Goal: Check status: Check status

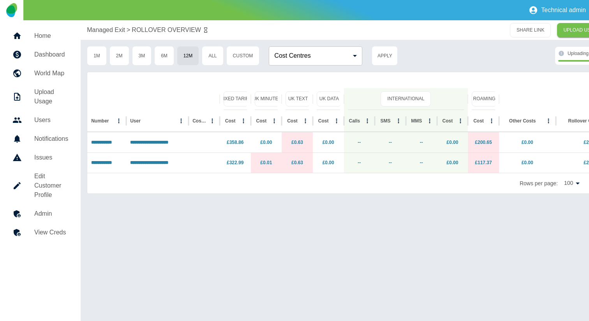
scroll to position [0, 72]
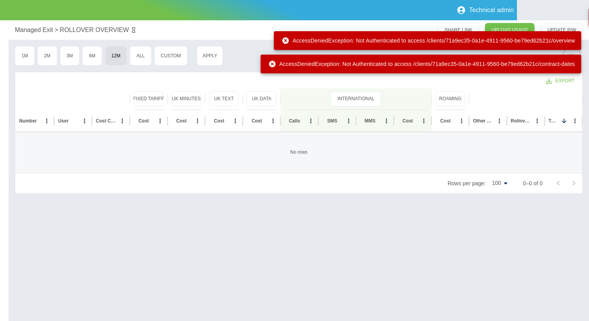
click at [493, 8] on div "AccessDeniedException: Not Authenticated to access /clients/71a9ec35-0a1e-4911-…" at bounding box center [424, 17] width 316 height 19
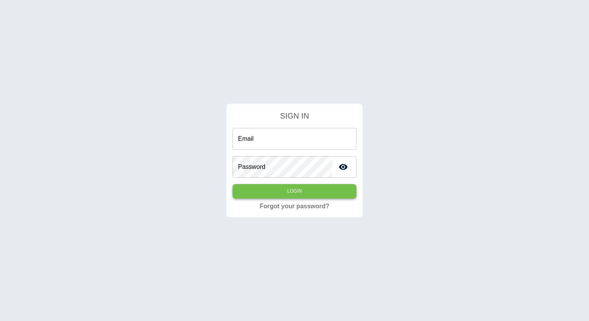
type input "**********"
click at [288, 196] on button "Login" at bounding box center [295, 191] width 124 height 14
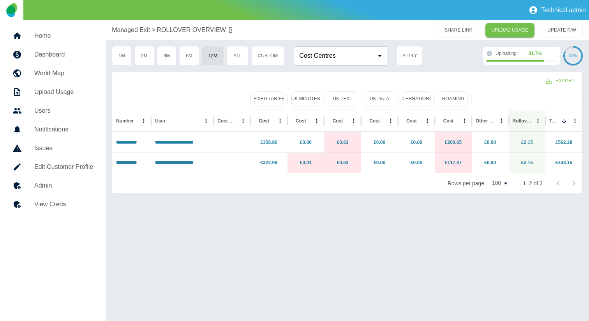
click at [45, 35] on h5 "Home" at bounding box center [63, 35] width 59 height 9
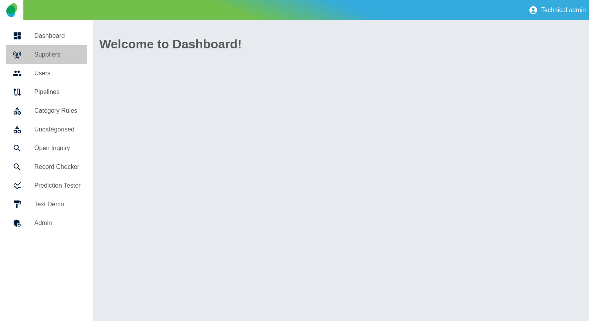
click at [45, 49] on link "Suppliers" at bounding box center [46, 54] width 81 height 19
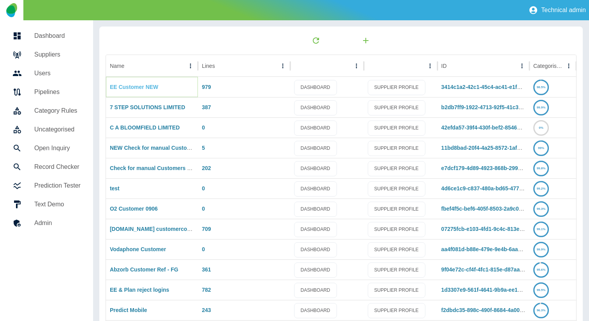
click at [145, 84] on link "EE Customer NEW" at bounding box center [134, 87] width 48 height 6
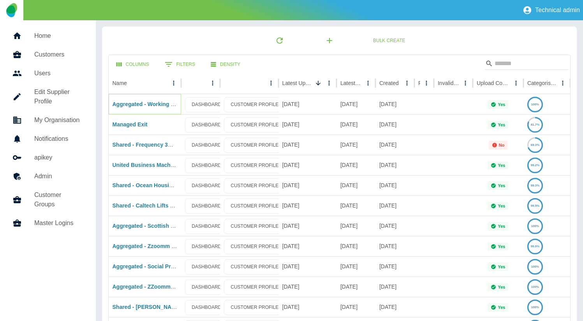
drag, startPoint x: 144, startPoint y: 105, endPoint x: 144, endPoint y: 111, distance: 6.6
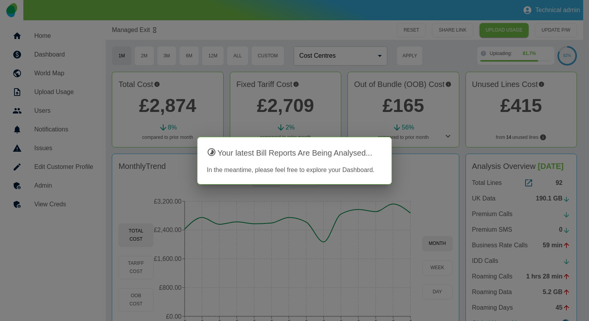
click at [342, 76] on div at bounding box center [294, 160] width 589 height 321
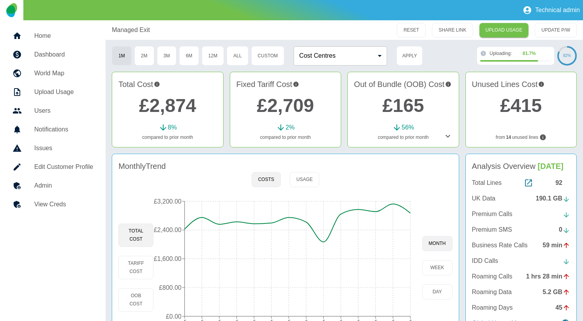
click at [447, 136] on icon at bounding box center [448, 136] width 5 height 3
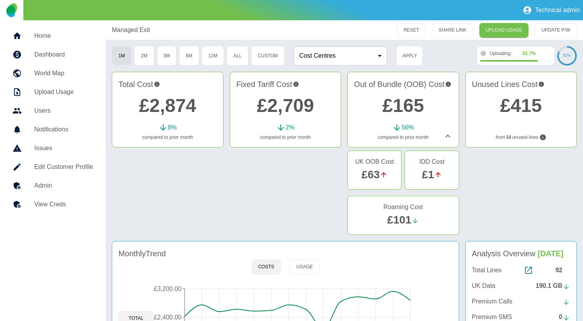
click at [372, 172] on link "£63" at bounding box center [371, 174] width 18 height 12
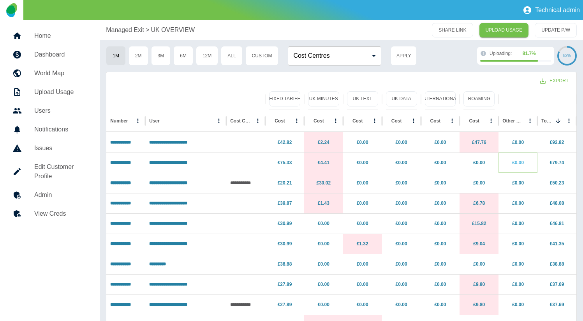
click at [521, 165] on link "£0.00" at bounding box center [518, 162] width 12 height 5
click at [520, 182] on link "£0.00" at bounding box center [518, 182] width 12 height 5
click at [62, 54] on h5 "Dashboard" at bounding box center [60, 54] width 53 height 9
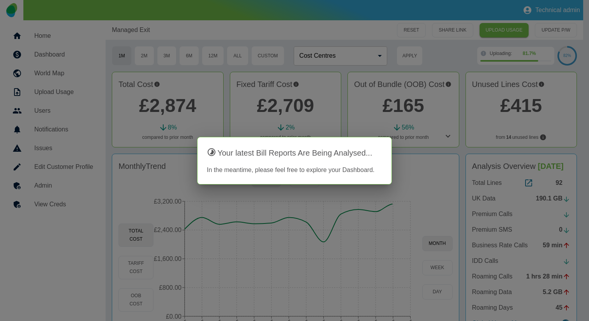
click at [446, 135] on div at bounding box center [294, 160] width 589 height 321
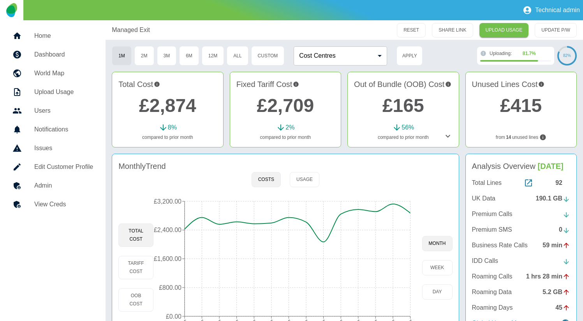
click at [447, 135] on icon at bounding box center [447, 135] width 9 height 9
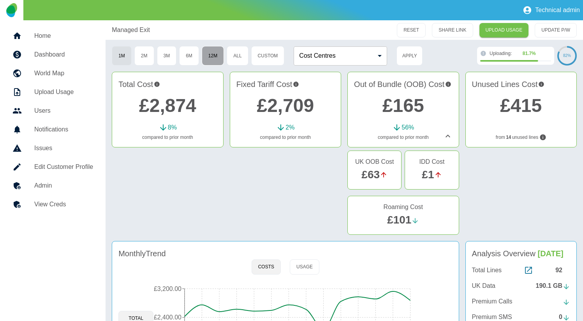
click at [215, 59] on button "12M" at bounding box center [213, 55] width 22 height 19
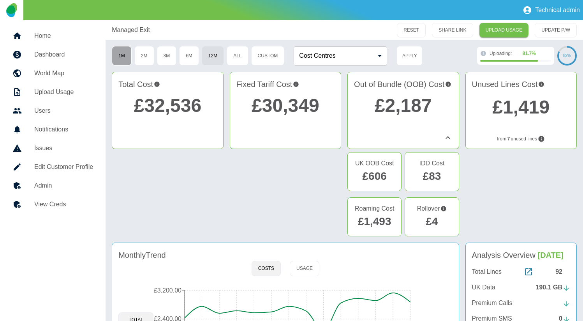
click at [122, 55] on button "1M" at bounding box center [122, 55] width 20 height 19
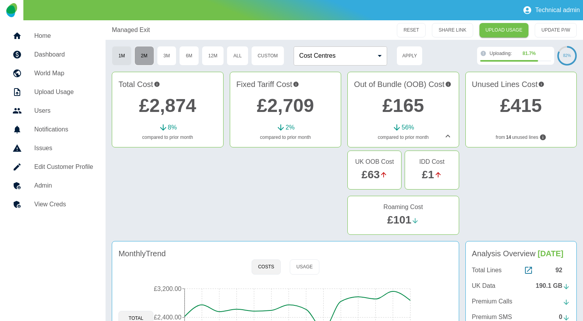
click at [147, 55] on button "2M" at bounding box center [144, 55] width 20 height 19
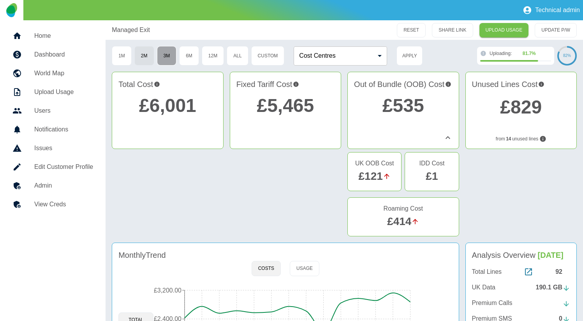
click at [169, 56] on button "3M" at bounding box center [167, 55] width 20 height 19
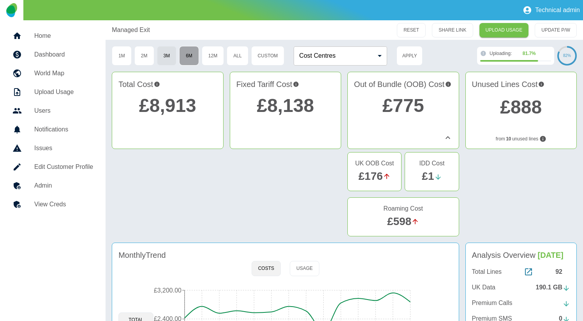
click at [189, 60] on button "6M" at bounding box center [189, 55] width 20 height 19
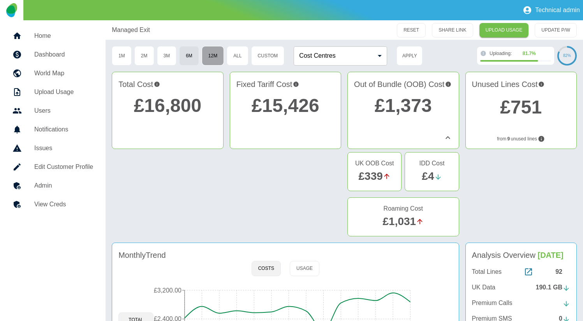
click at [212, 55] on button "12M" at bounding box center [213, 55] width 22 height 19
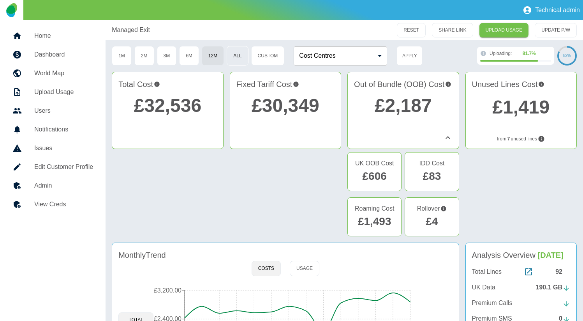
click at [236, 60] on button "All" at bounding box center [237, 55] width 21 height 19
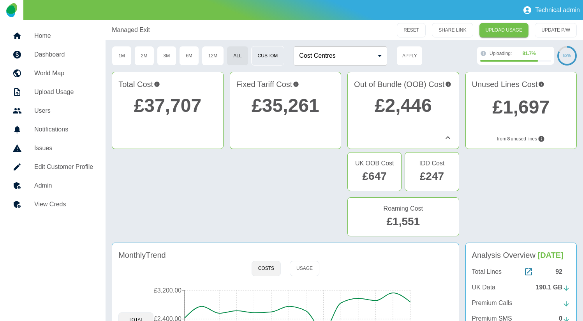
click at [266, 53] on button "Custom" at bounding box center [268, 55] width 34 height 19
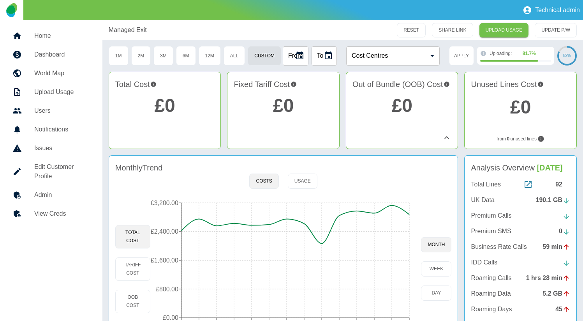
click at [448, 138] on icon at bounding box center [446, 137] width 5 height 3
click at [448, 138] on icon at bounding box center [446, 137] width 9 height 9
click at [448, 138] on icon at bounding box center [446, 137] width 5 height 3
click at [230, 57] on button "All" at bounding box center [234, 55] width 21 height 19
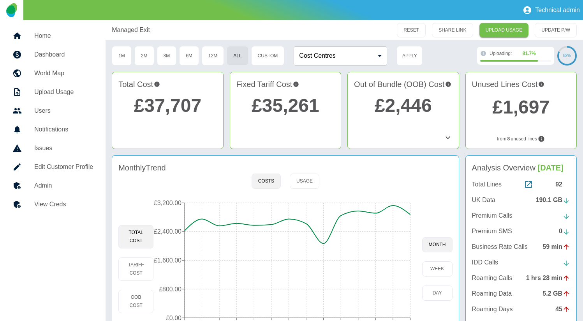
click at [446, 142] on div "Out of Bundle (OOB) Cost £2,446" at bounding box center [402, 110] width 111 height 77
click at [446, 135] on icon at bounding box center [447, 137] width 9 height 9
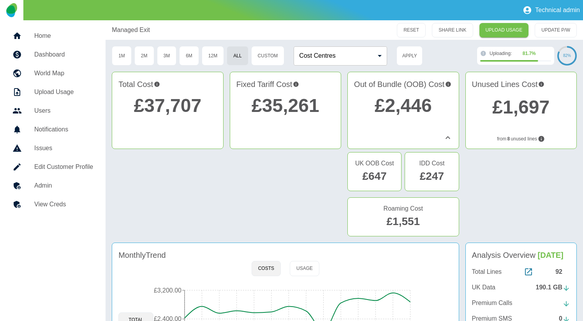
click at [443, 135] on icon at bounding box center [447, 137] width 9 height 9
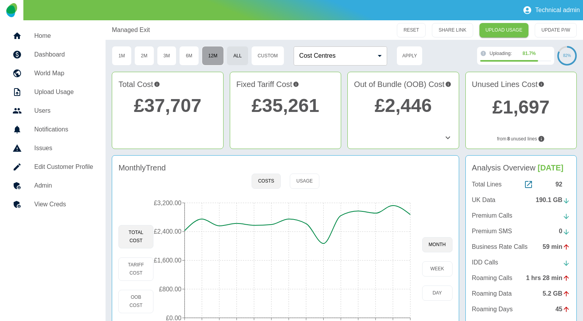
click at [203, 48] on button "12M" at bounding box center [213, 55] width 22 height 19
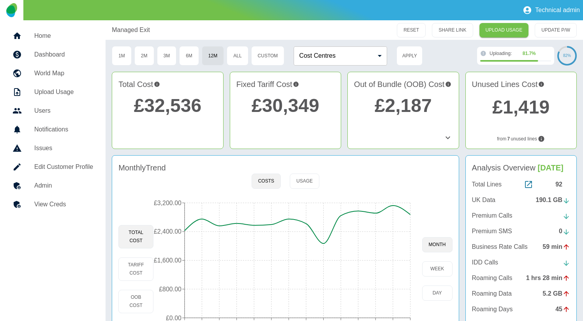
click at [452, 136] on icon at bounding box center [447, 137] width 9 height 9
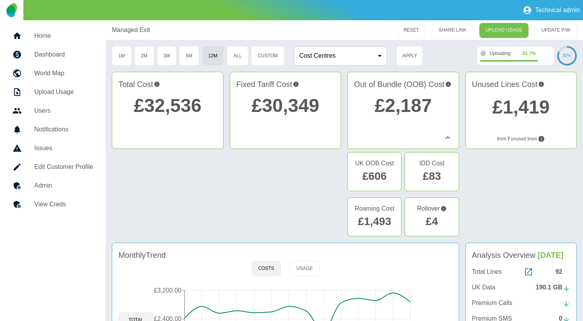
click at [452, 136] on icon at bounding box center [447, 137] width 9 height 9
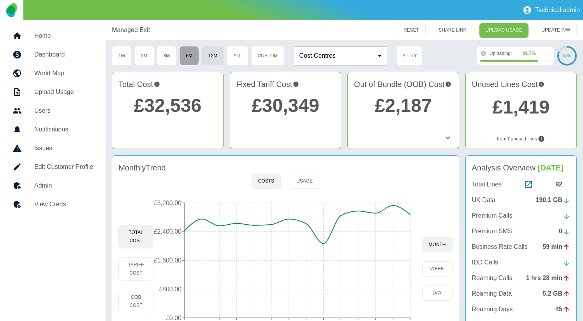
click at [195, 54] on button "6M" at bounding box center [189, 55] width 20 height 19
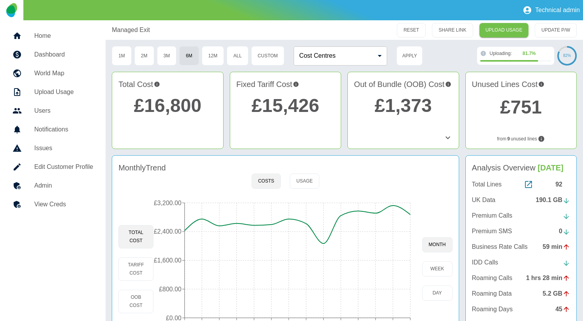
click at [447, 137] on icon at bounding box center [447, 137] width 9 height 9
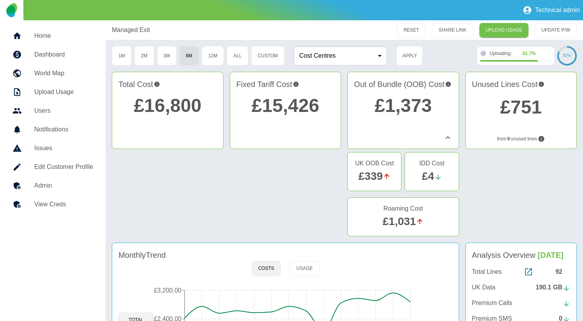
click at [447, 137] on icon at bounding box center [448, 137] width 5 height 3
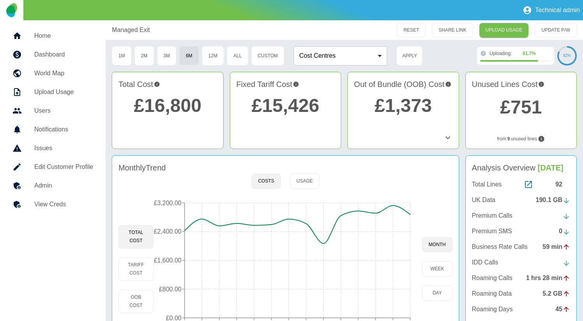
click at [445, 135] on icon at bounding box center [447, 137] width 9 height 9
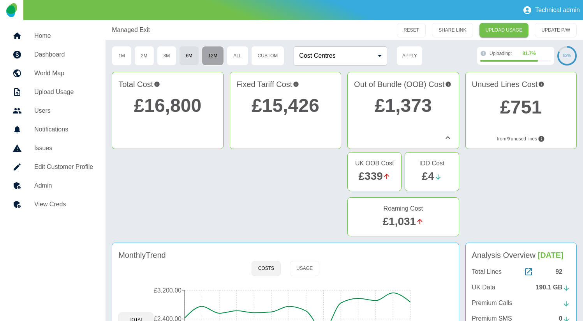
click at [213, 53] on button "12M" at bounding box center [213, 55] width 22 height 19
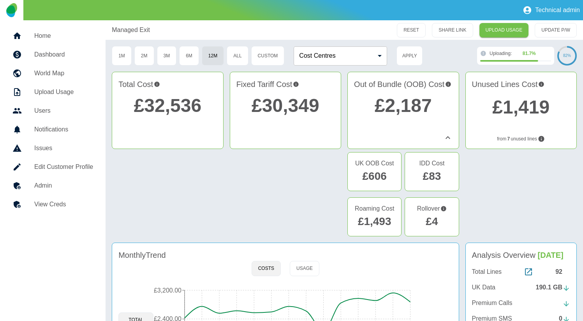
drag, startPoint x: 62, startPoint y: 186, endPoint x: 128, endPoint y: 130, distance: 86.5
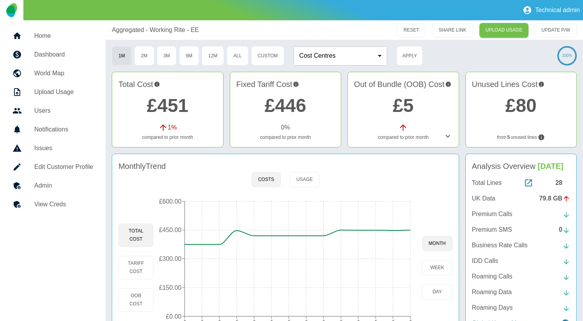
click at [447, 137] on icon at bounding box center [448, 136] width 5 height 3
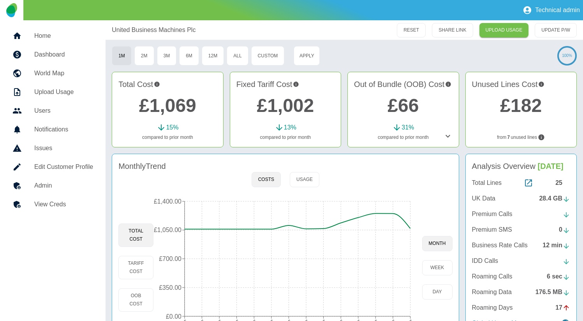
click at [446, 137] on icon at bounding box center [447, 135] width 9 height 9
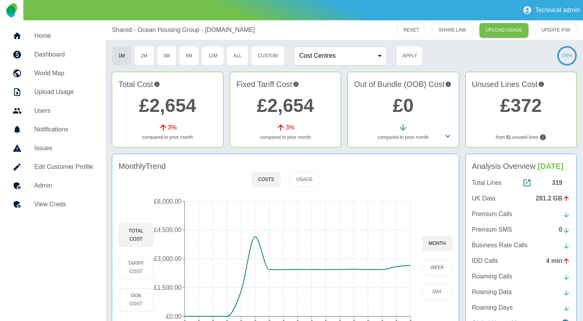
click at [446, 136] on icon at bounding box center [447, 135] width 9 height 9
click at [446, 136] on icon at bounding box center [448, 135] width 5 height 3
click at [446, 136] on icon at bounding box center [447, 135] width 9 height 9
click at [446, 136] on icon at bounding box center [448, 135] width 5 height 3
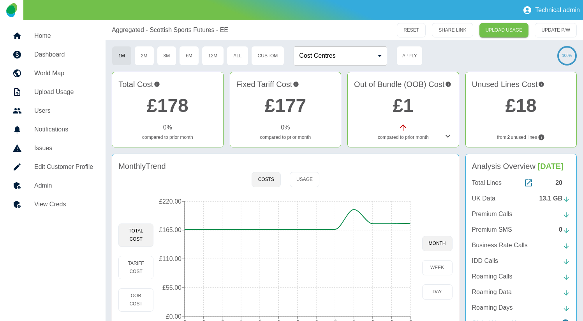
click at [448, 137] on icon at bounding box center [447, 135] width 9 height 9
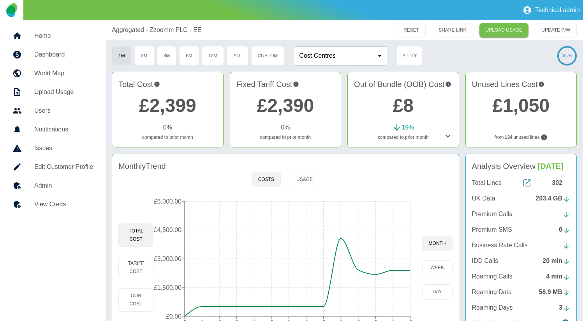
click at [446, 136] on icon at bounding box center [448, 136] width 5 height 3
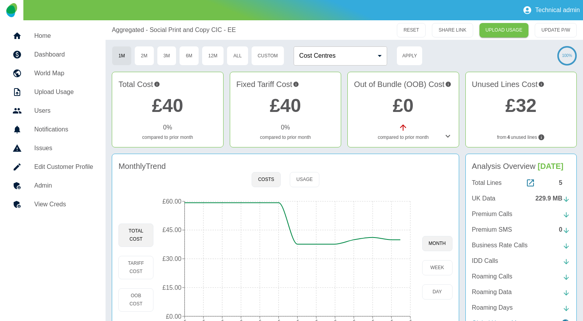
click at [449, 136] on icon at bounding box center [447, 135] width 9 height 9
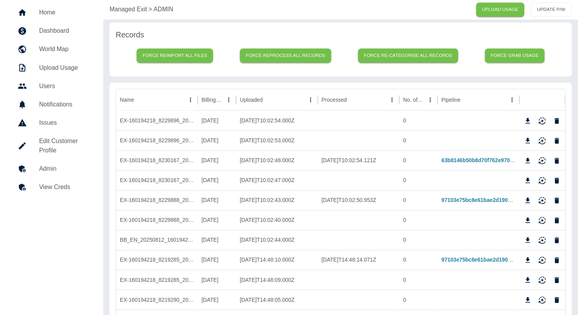
scroll to position [25, 0]
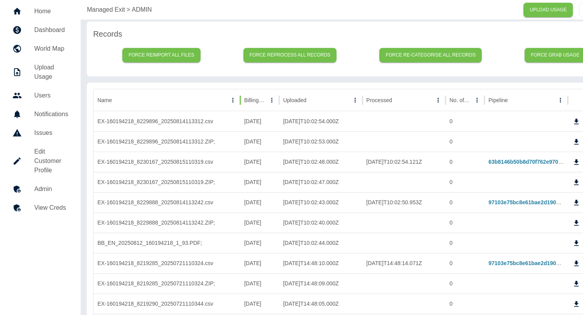
drag, startPoint x: 196, startPoint y: 98, endPoint x: 240, endPoint y: 104, distance: 44.8
click at [240, 104] on div at bounding box center [240, 100] width 4 height 22
